Goal: Task Accomplishment & Management: Use online tool/utility

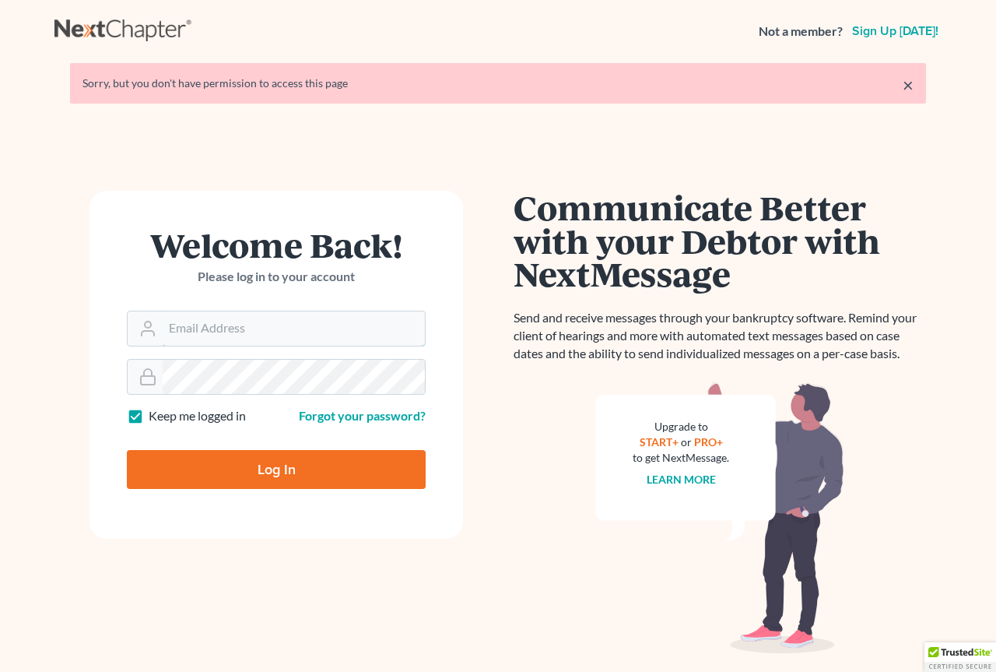
type input "[EMAIL_ADDRESS][DOMAIN_NAME]"
click at [266, 461] on input "Log In" at bounding box center [276, 469] width 299 height 39
type input "Thinking..."
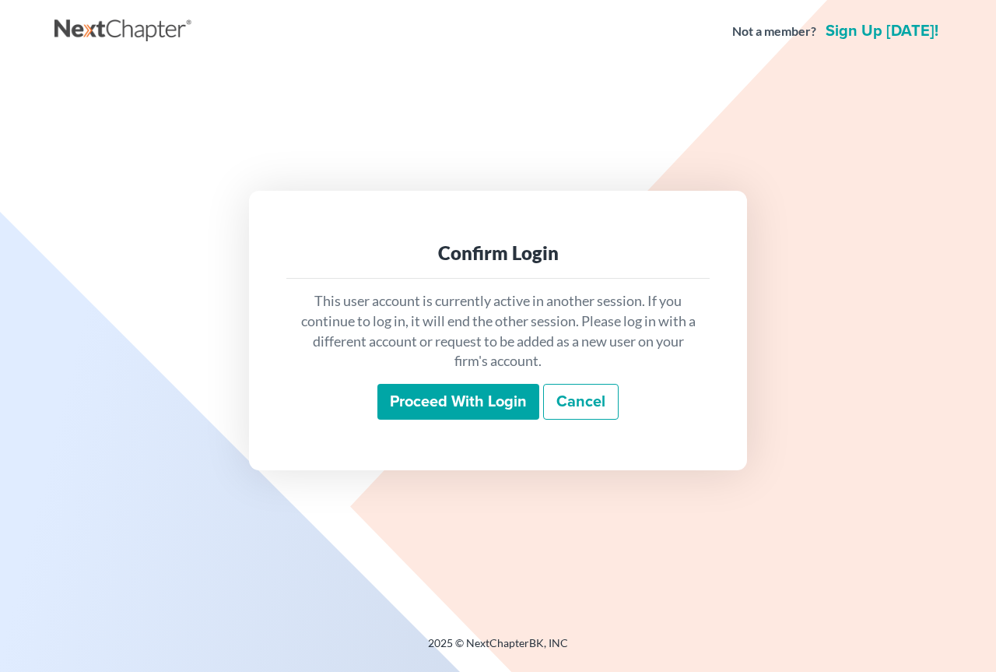
click at [483, 402] on input "Proceed with login" at bounding box center [458, 402] width 162 height 36
